Goal: Download file/media

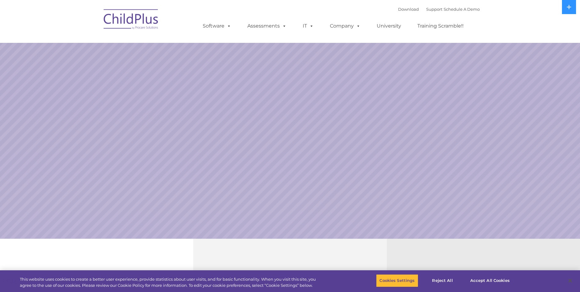
select select "MEDIUM"
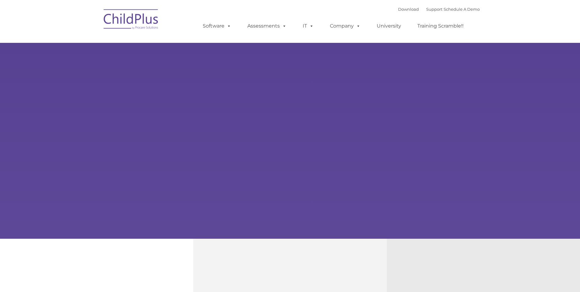
type input ""
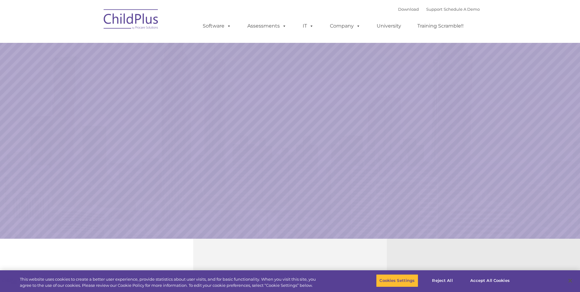
select select "MEDIUM"
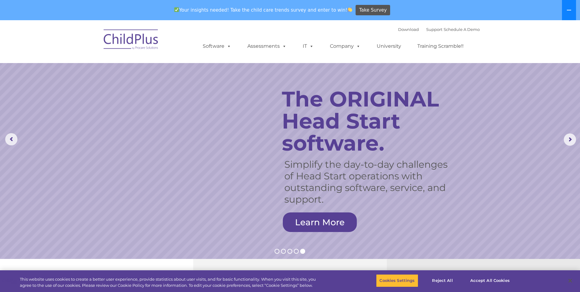
click at [568, 8] on icon at bounding box center [569, 10] width 5 height 5
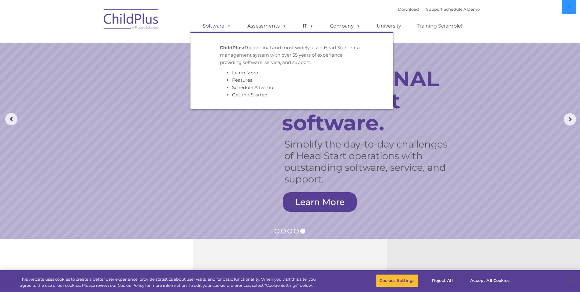
click at [227, 27] on span at bounding box center [227, 26] width 7 height 6
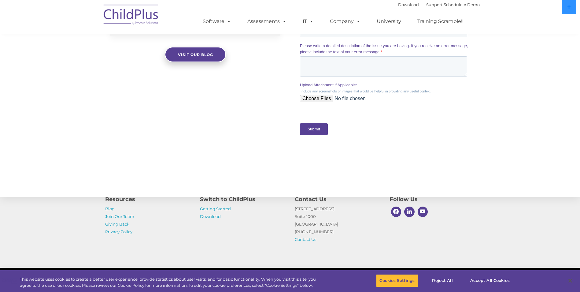
scroll to position [581, 0]
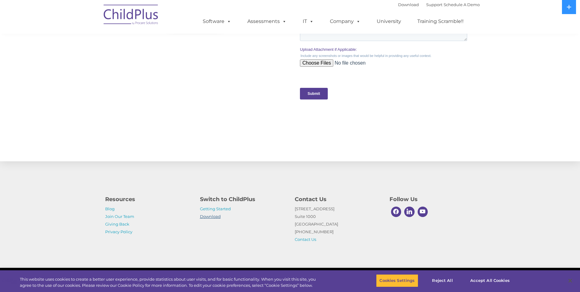
click at [216, 217] on link "Download" at bounding box center [210, 216] width 21 height 5
